Goal: Find specific page/section: Find specific page/section

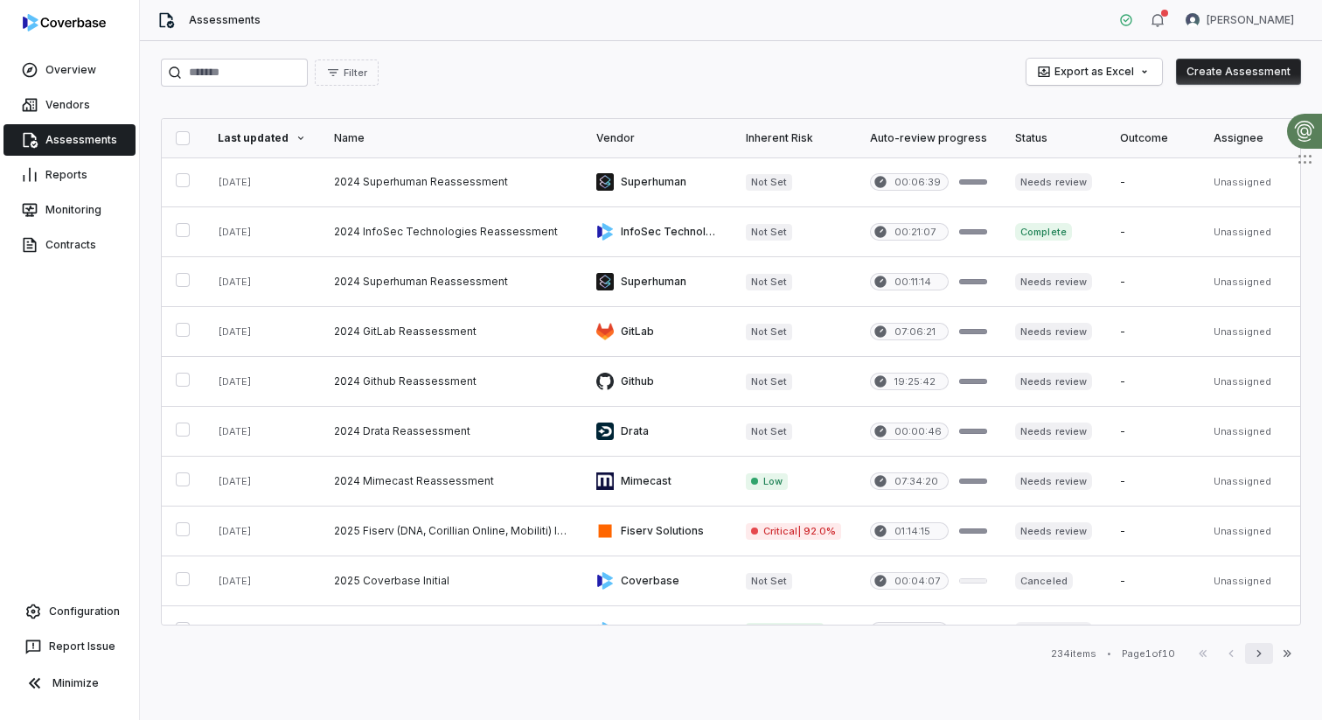
click at [1251, 649] on button "Next" at bounding box center [1259, 653] width 28 height 21
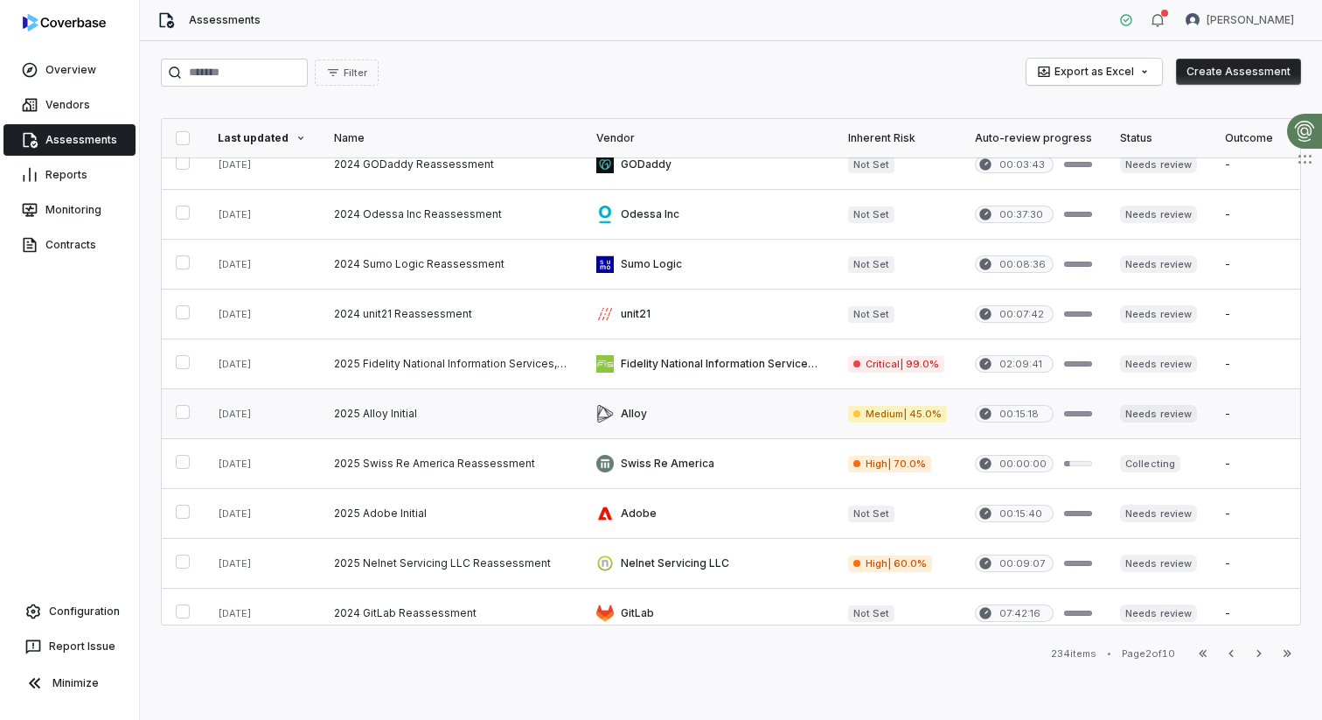
scroll to position [519, 0]
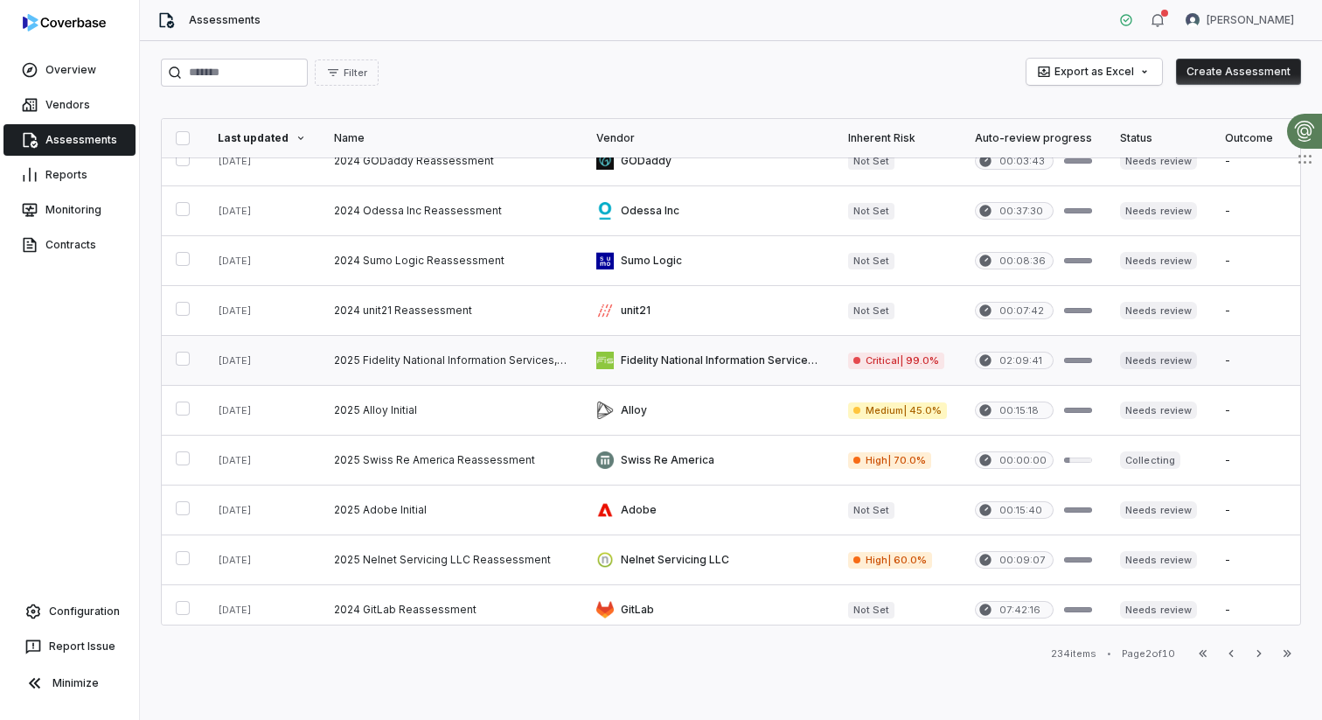
click at [704, 370] on link at bounding box center [708, 360] width 252 height 49
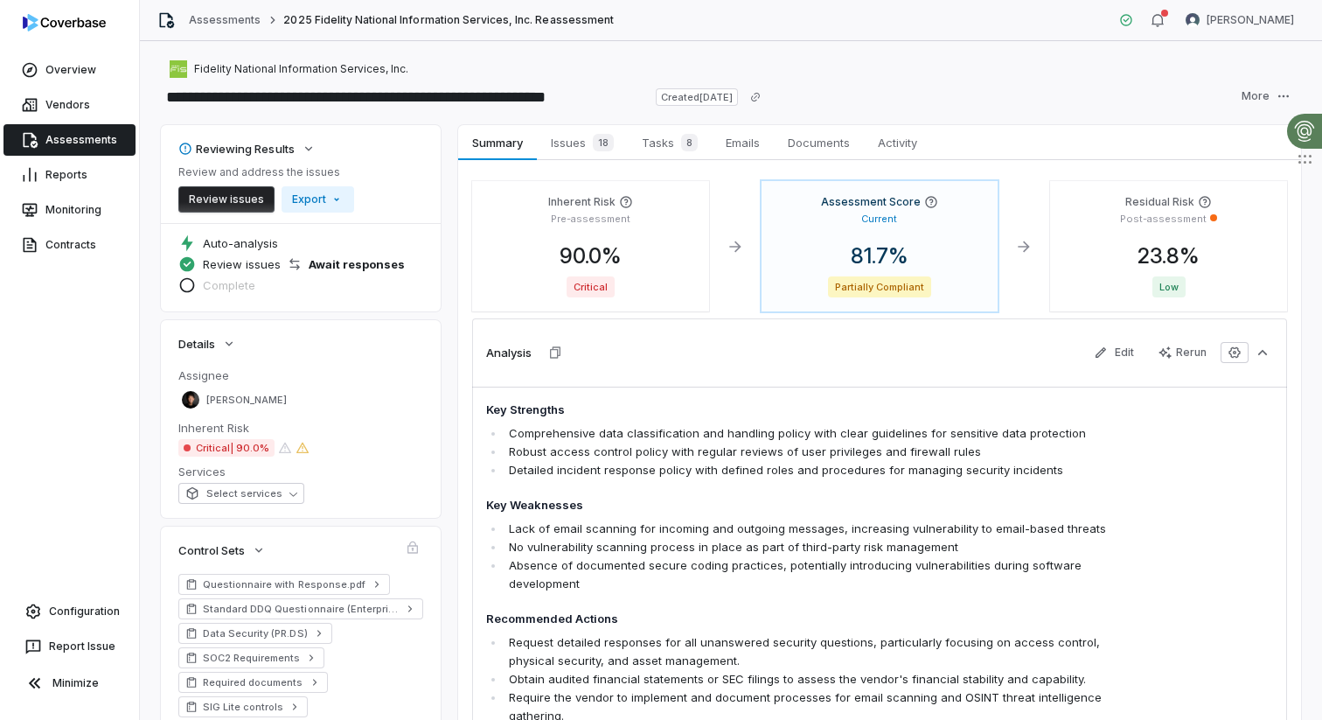
click at [248, 445] on span "Critical | 90.0%" at bounding box center [226, 447] width 96 height 17
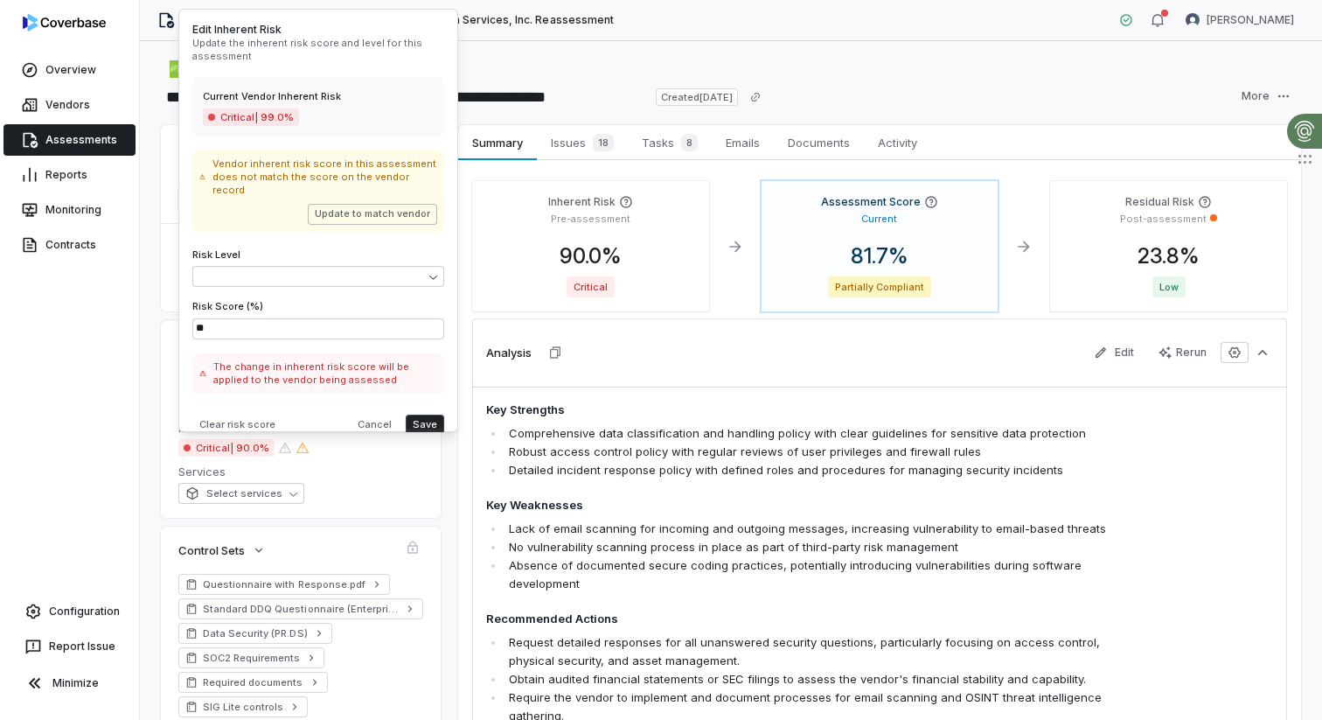
click at [553, 60] on div "Fidelity National Information Services, Inc." at bounding box center [731, 69] width 1140 height 21
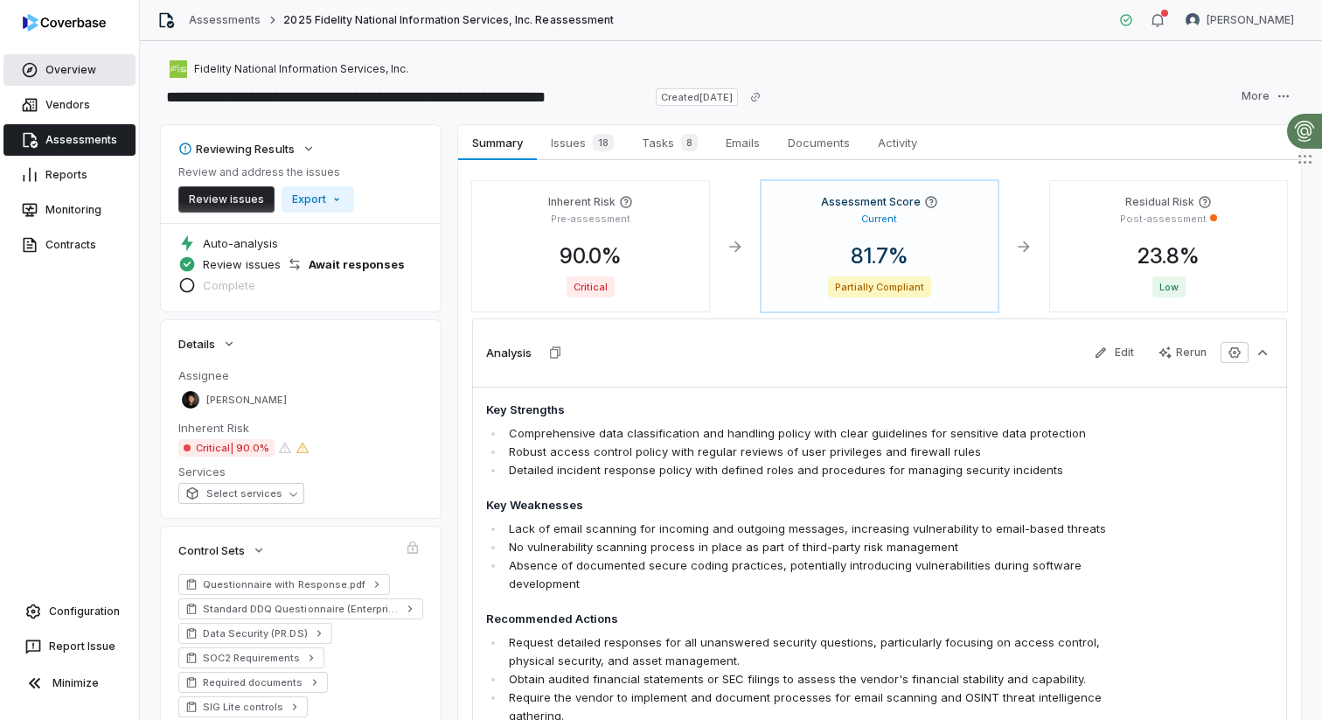
click at [57, 66] on link "Overview" at bounding box center [69, 69] width 132 height 31
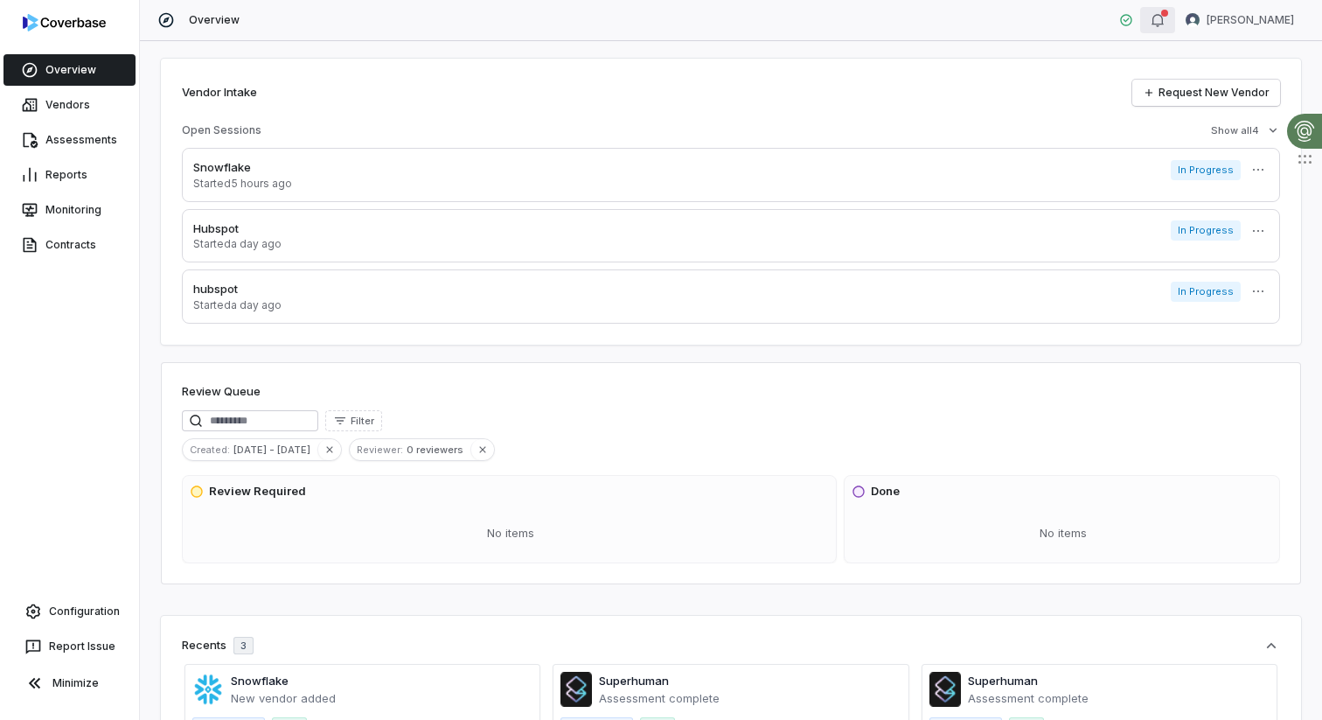
click at [1175, 24] on button "button" at bounding box center [1157, 20] width 35 height 26
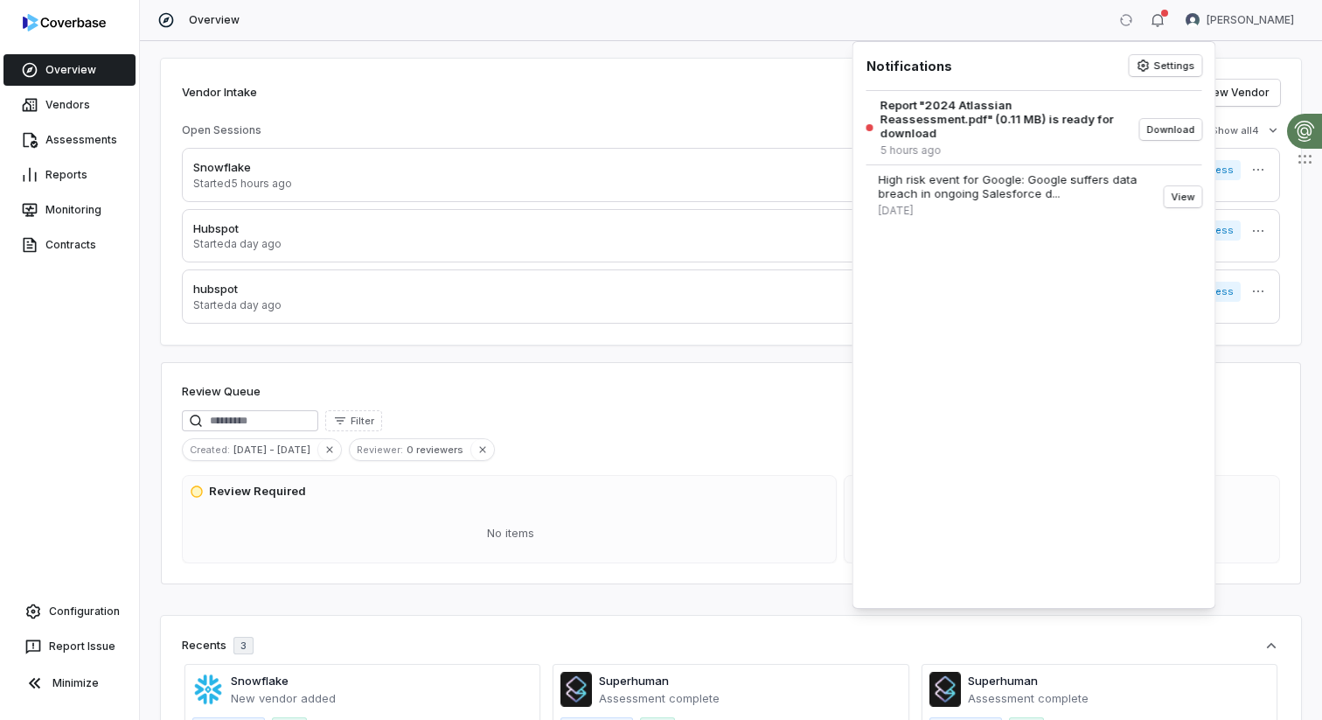
click at [991, 15] on div "Overview [PERSON_NAME]" at bounding box center [731, 20] width 1182 height 41
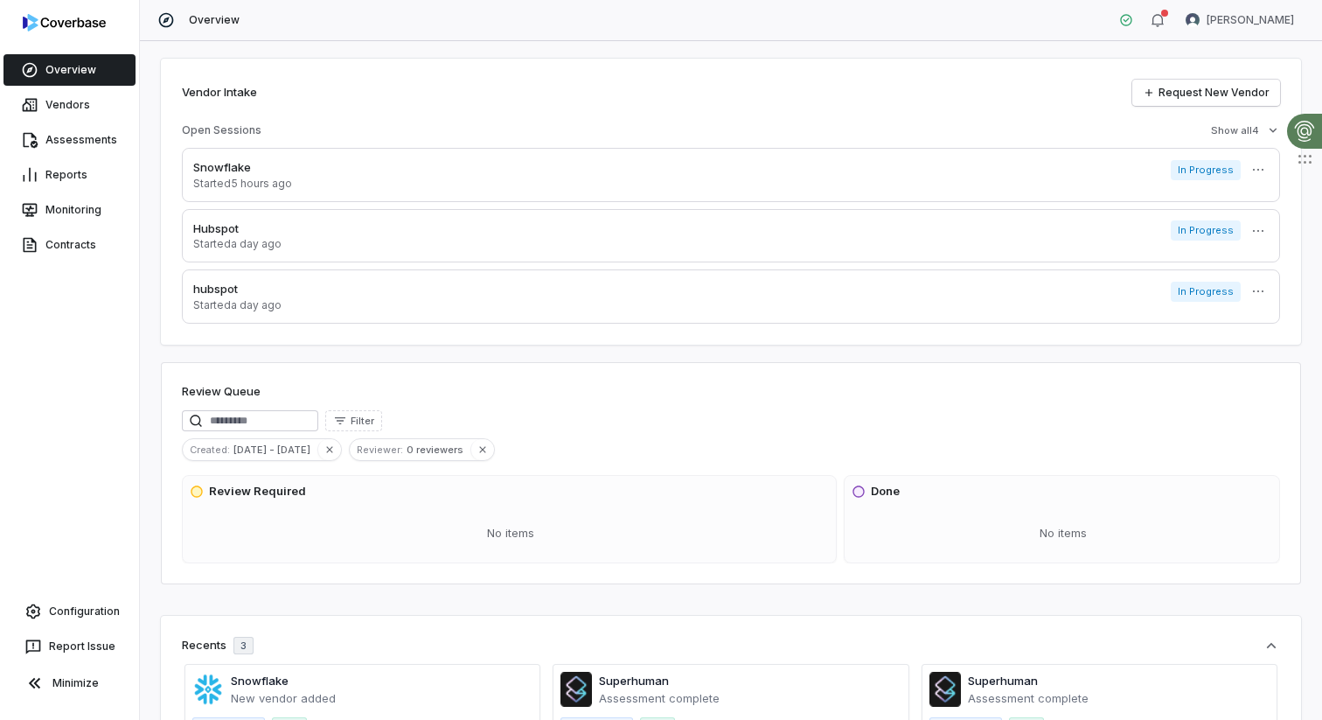
click at [67, 65] on link "Overview" at bounding box center [69, 69] width 132 height 31
